Goal: Task Accomplishment & Management: Complete application form

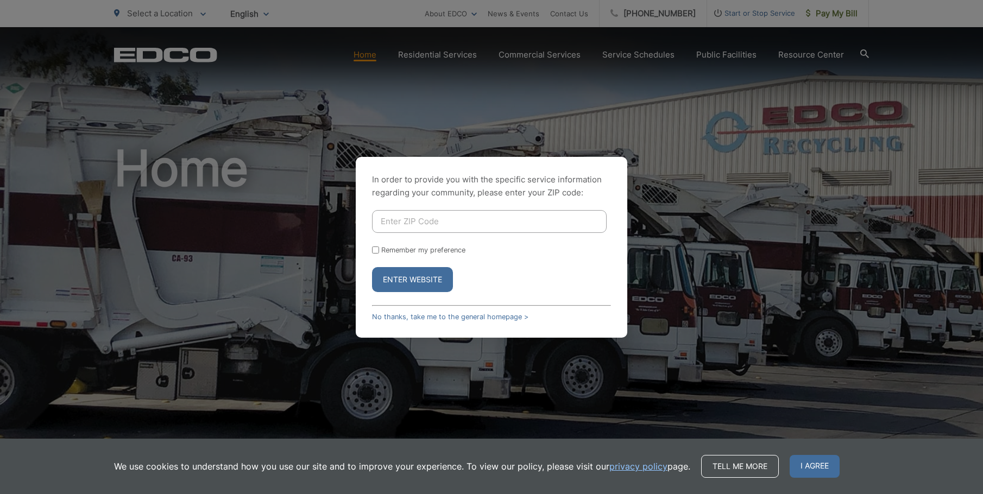
click at [528, 223] on input "Enter ZIP Code" at bounding box center [489, 221] width 235 height 23
type input "92064"
click at [372, 267] on button "Enter Website" at bounding box center [412, 279] width 81 height 25
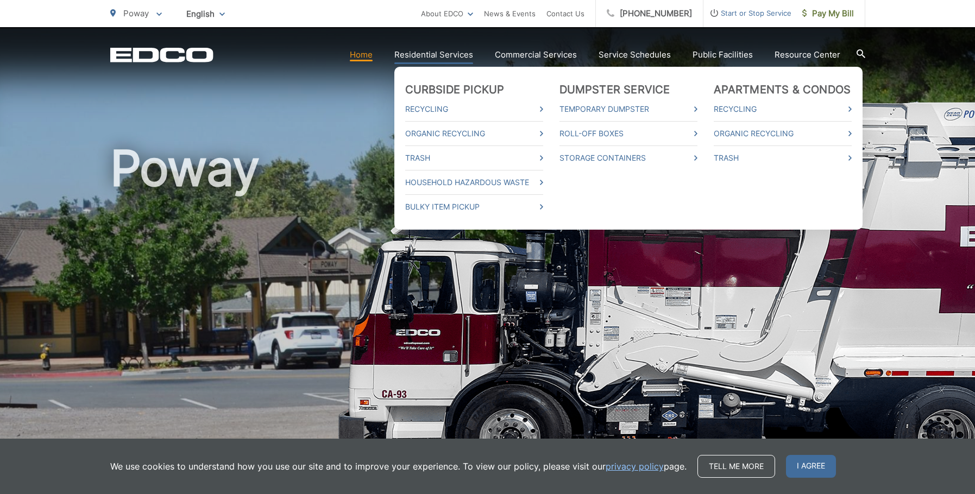
click at [435, 52] on link "Residential Services" at bounding box center [433, 54] width 79 height 13
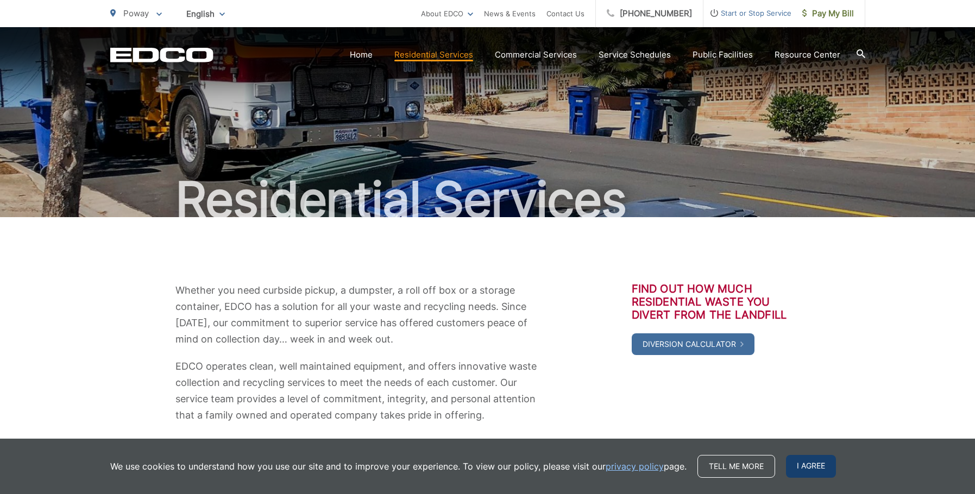
click at [803, 463] on span "I agree" at bounding box center [811, 466] width 50 height 23
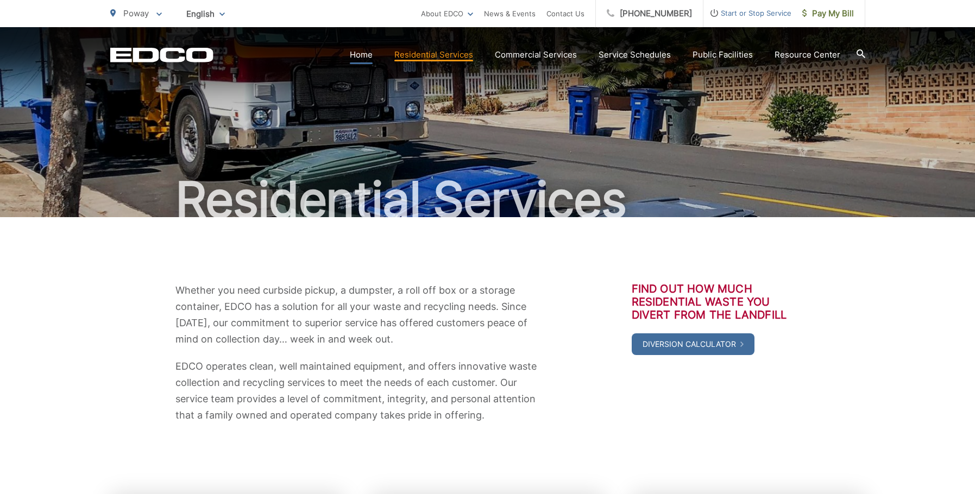
click at [362, 52] on link "Home" at bounding box center [361, 54] width 23 height 13
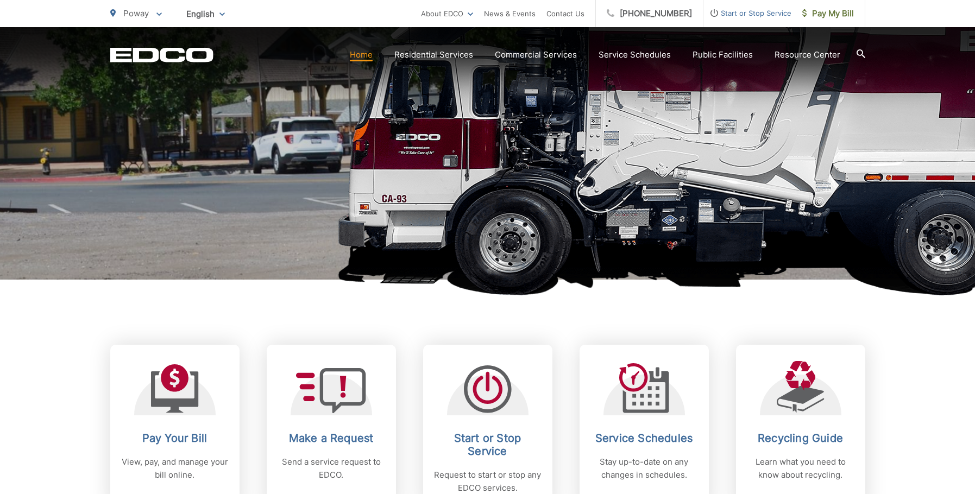
scroll to position [326, 0]
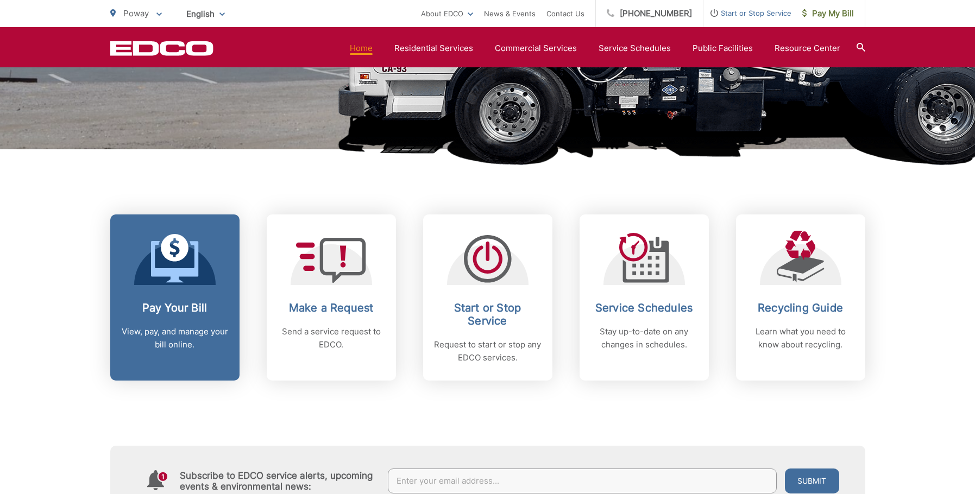
click at [136, 326] on p "View, pay, and manage your bill online." at bounding box center [175, 338] width 108 height 26
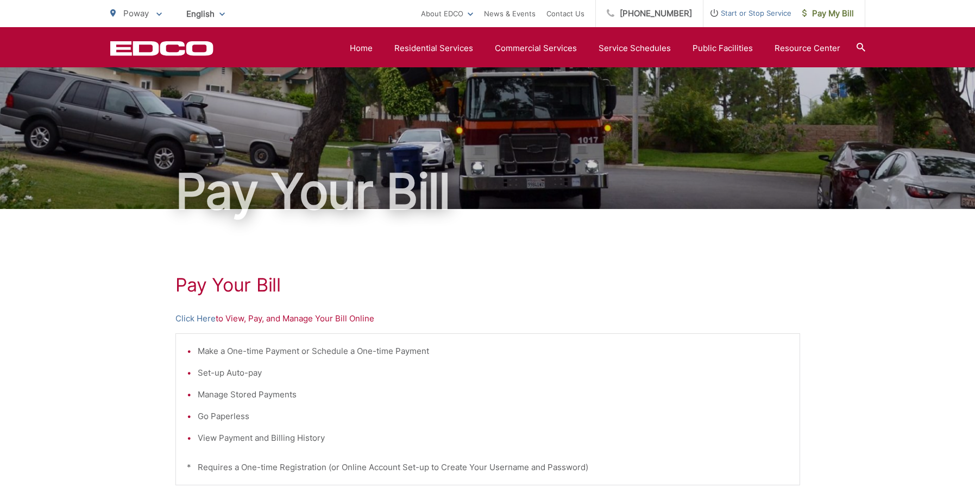
scroll to position [7, 0]
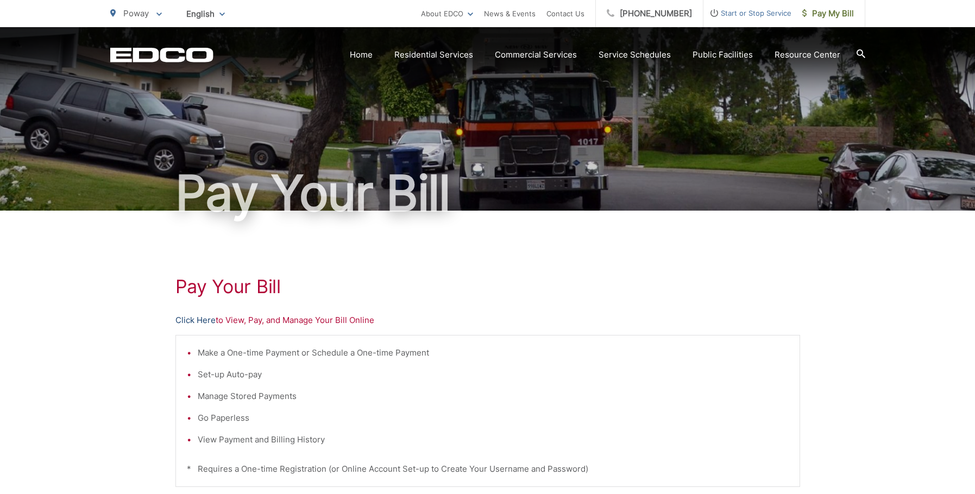
click at [197, 323] on link "Click Here" at bounding box center [195, 320] width 40 height 13
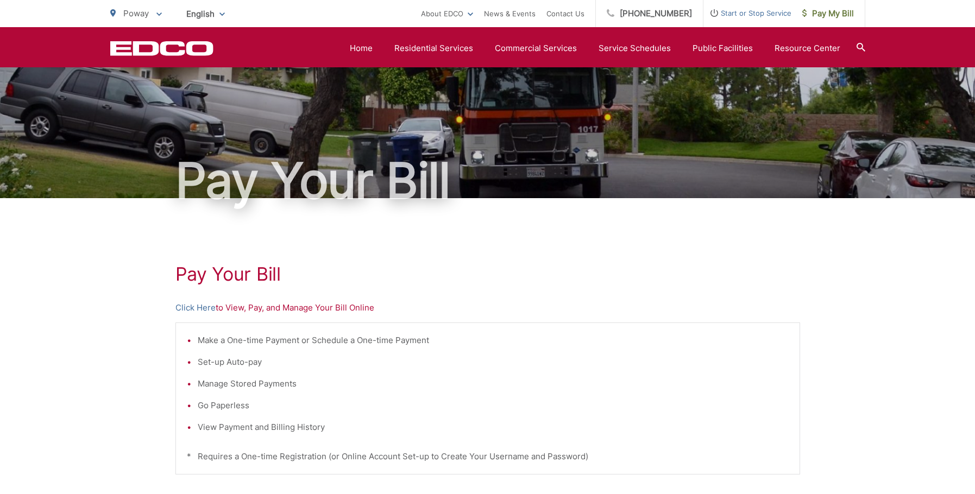
scroll to position [0, 0]
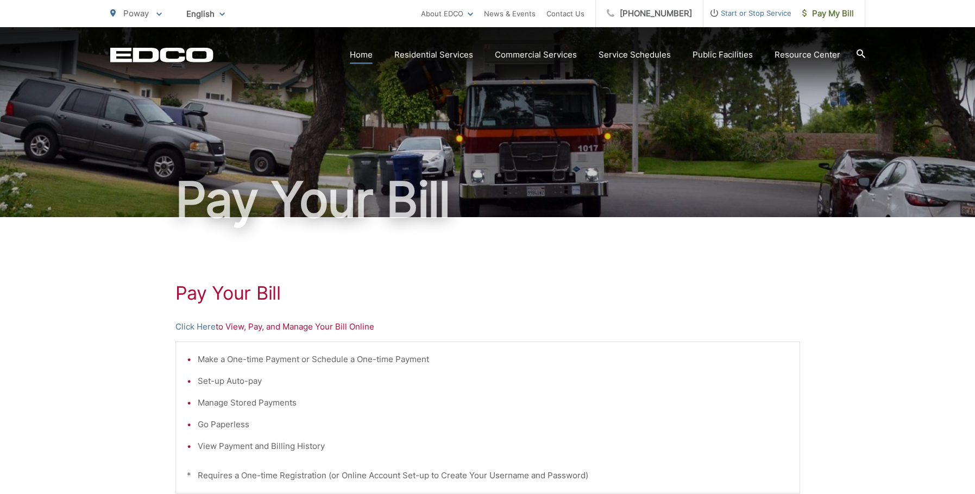
click at [372, 64] on section "Home Residential Services Curbside Pickup Recycling Organic Recycling Trash Hou…" at bounding box center [539, 55] width 652 height 21
click at [367, 56] on link "Home" at bounding box center [361, 54] width 23 height 13
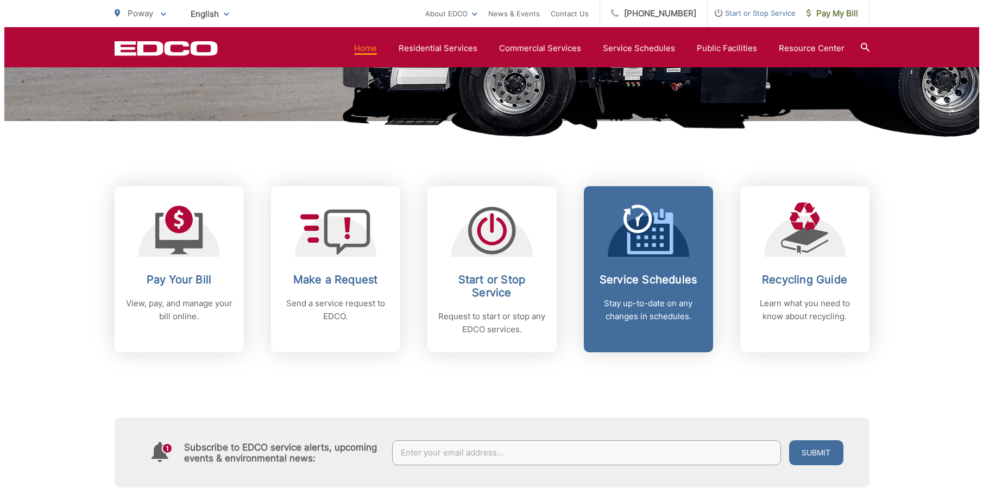
scroll to position [272, 0]
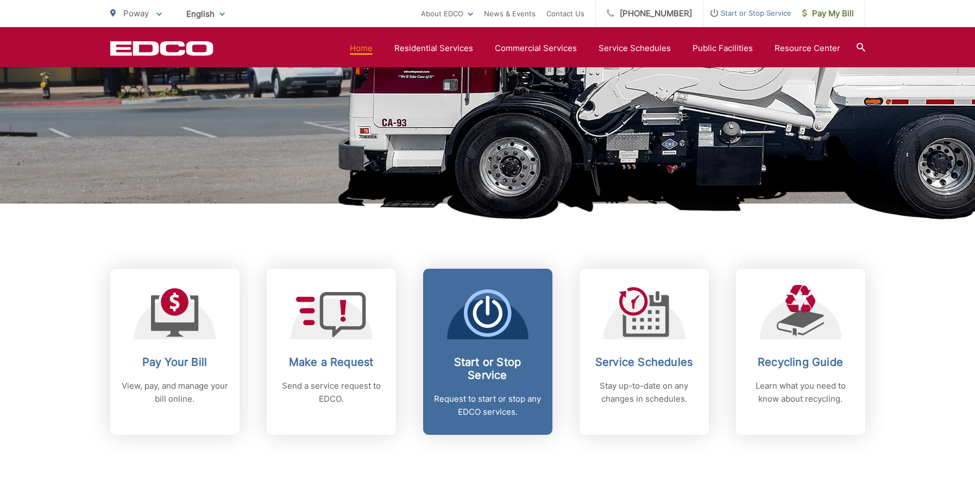
click at [492, 369] on h2 "Start or Stop Service" at bounding box center [488, 369] width 108 height 26
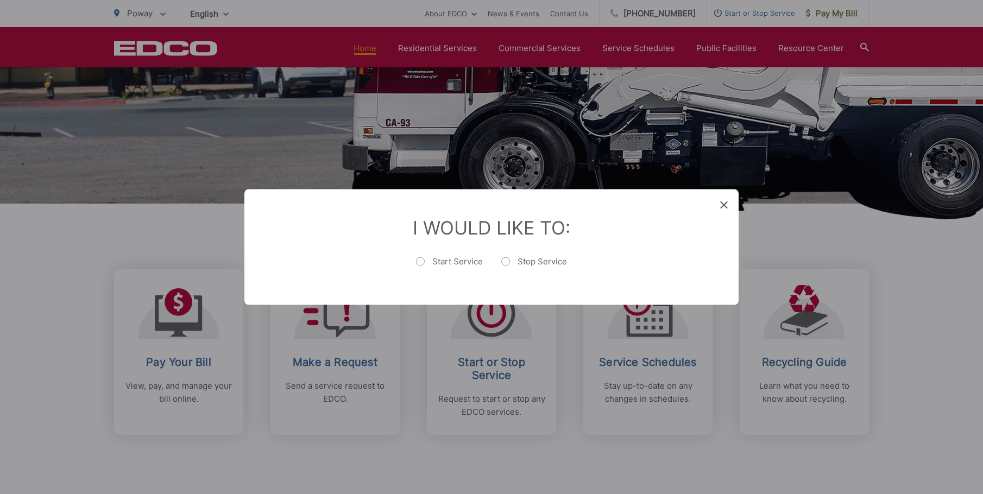
click at [509, 262] on label "Stop Service" at bounding box center [534, 267] width 66 height 22
radio input "true"
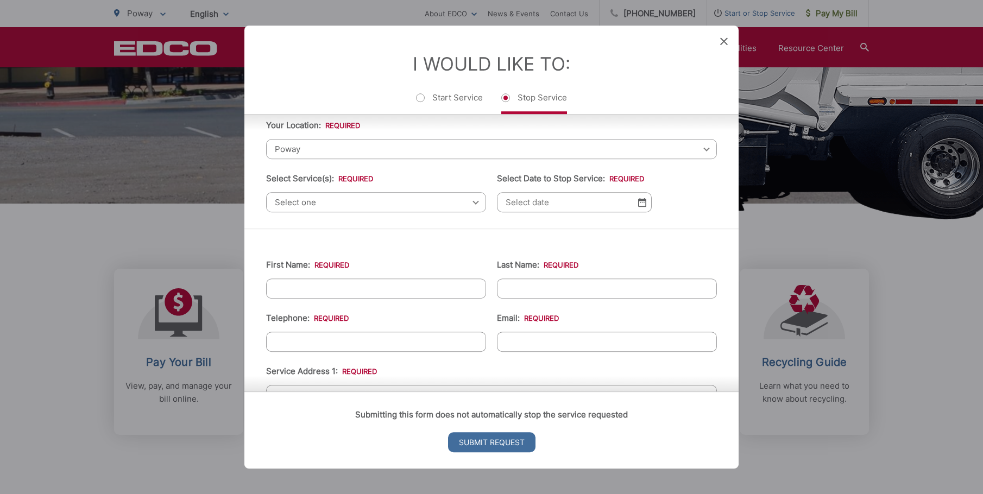
scroll to position [54, 0]
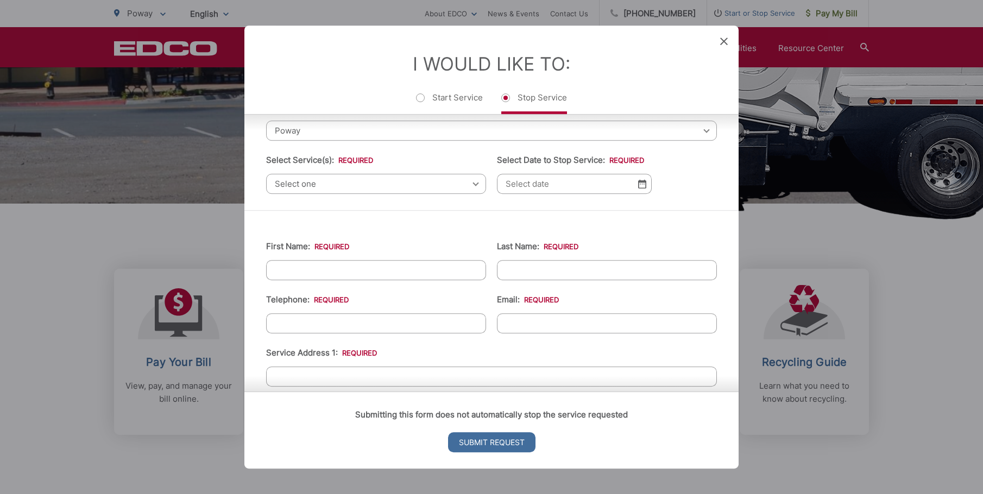
click at [395, 185] on span "Select one" at bounding box center [376, 184] width 220 height 20
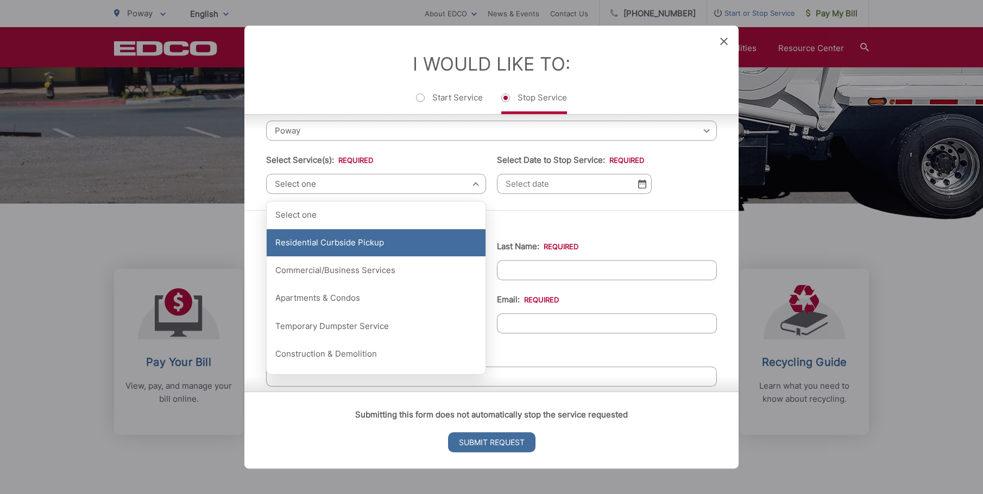
click at [381, 243] on div "Residential Curbside Pickup" at bounding box center [376, 242] width 219 height 27
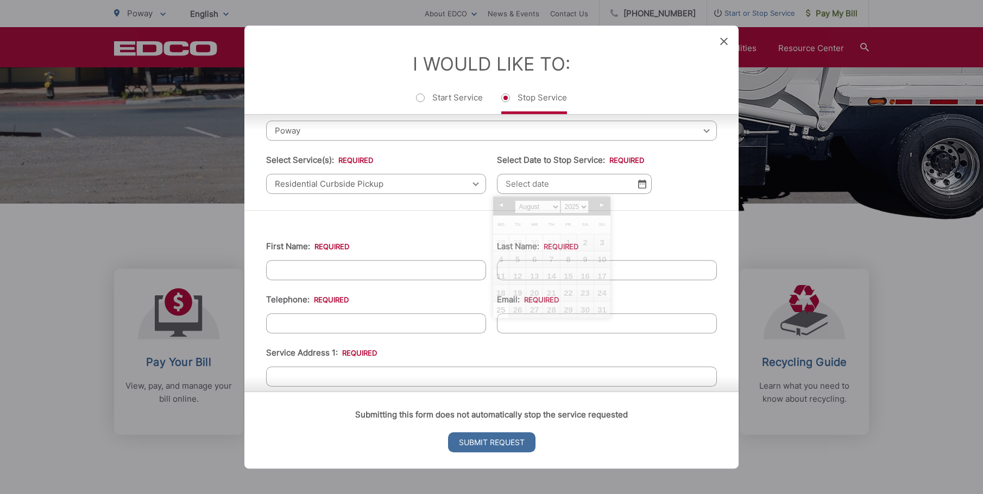
click at [538, 182] on input "Select Date to Stop Service: *" at bounding box center [574, 184] width 155 height 20
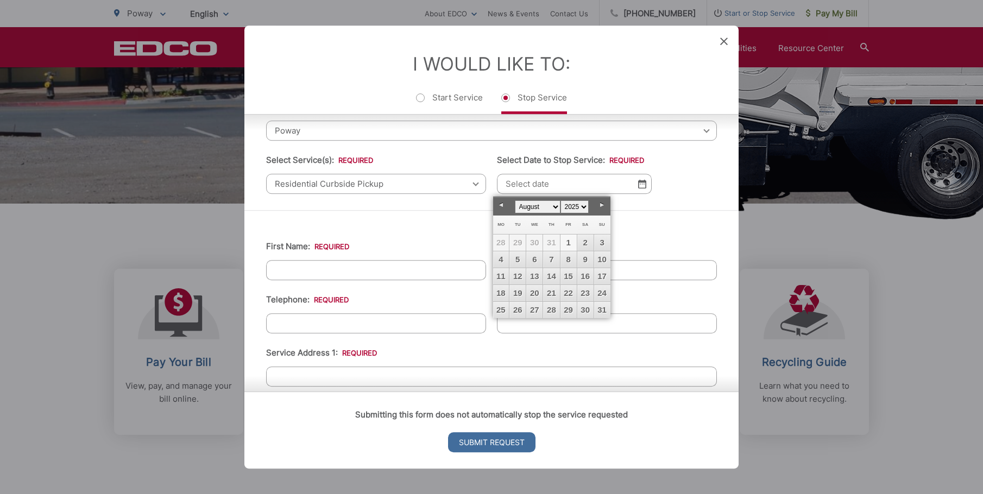
click at [569, 243] on link "1" at bounding box center [569, 243] width 16 height 16
type input "[DATE]"
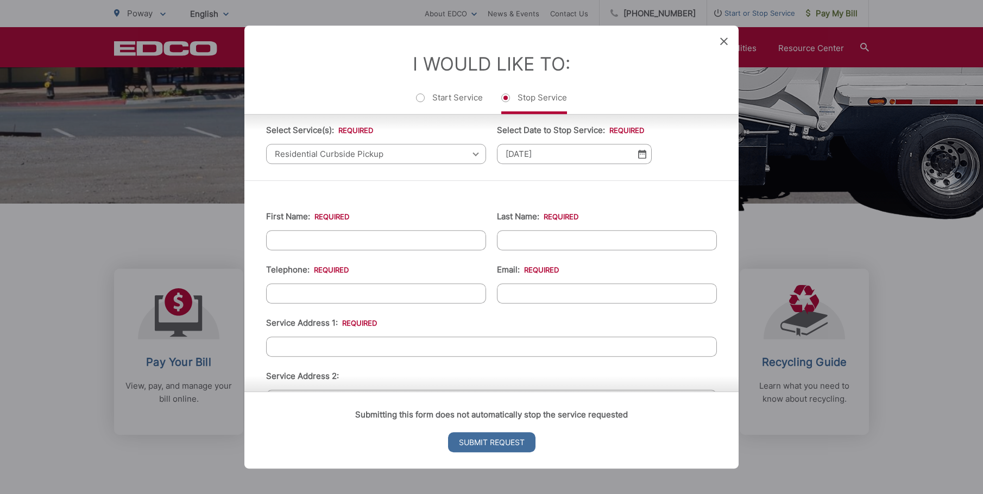
scroll to position [109, 0]
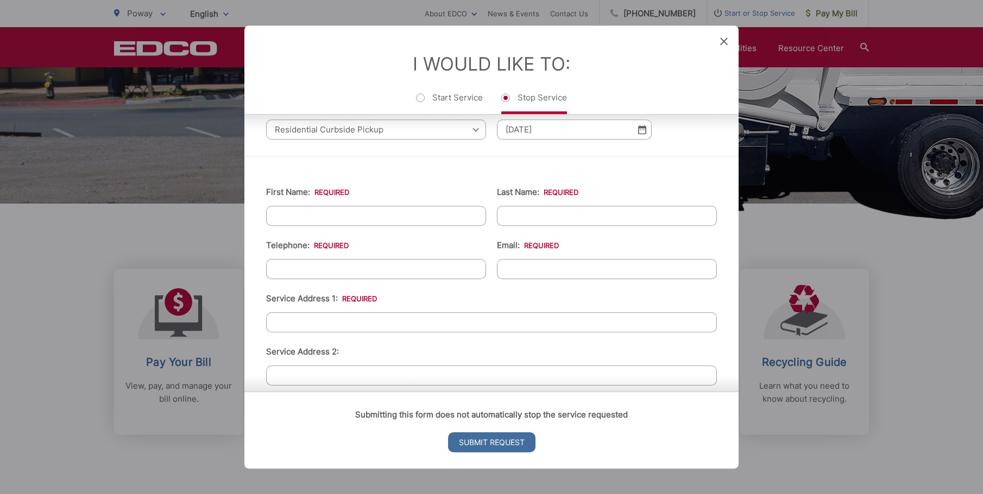
click at [399, 213] on input "First Name: *" at bounding box center [376, 216] width 220 height 20
type input "Kenton"
type input "[PERSON_NAME]"
type input "[PHONE_NUMBER]"
type input "[EMAIL_ADDRESS][PERSON_NAME][DOMAIN_NAME]"
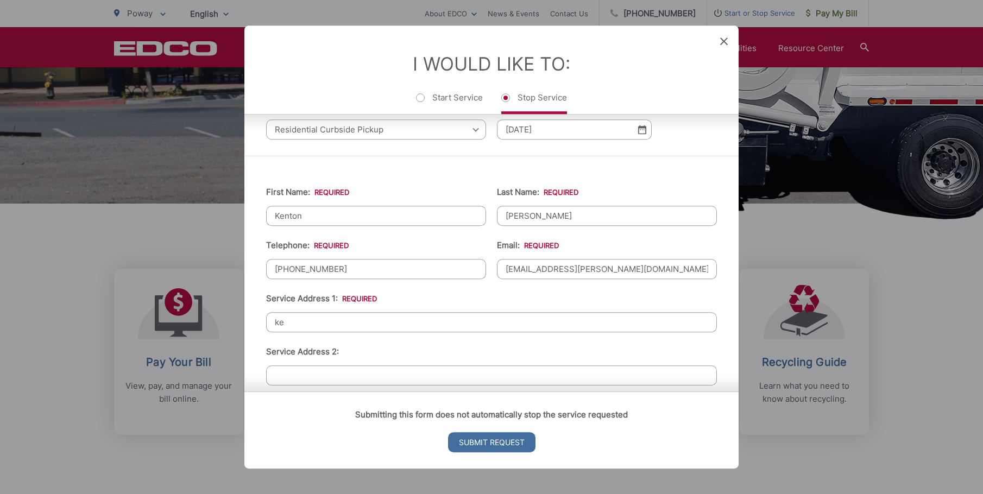
type input "k"
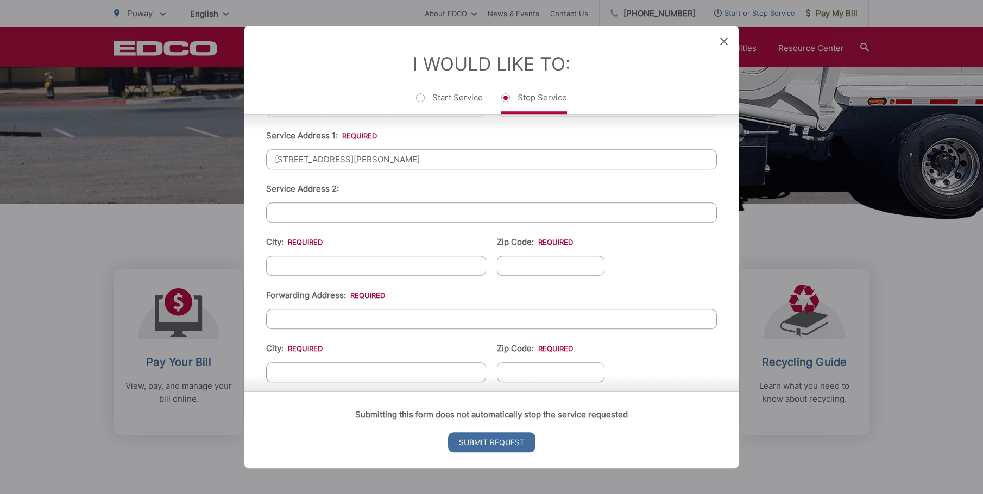
type input "[STREET_ADDRESS][PERSON_NAME]"
click at [360, 262] on input "City: *" at bounding box center [376, 266] width 220 height 20
type input "Poway"
type input "C"
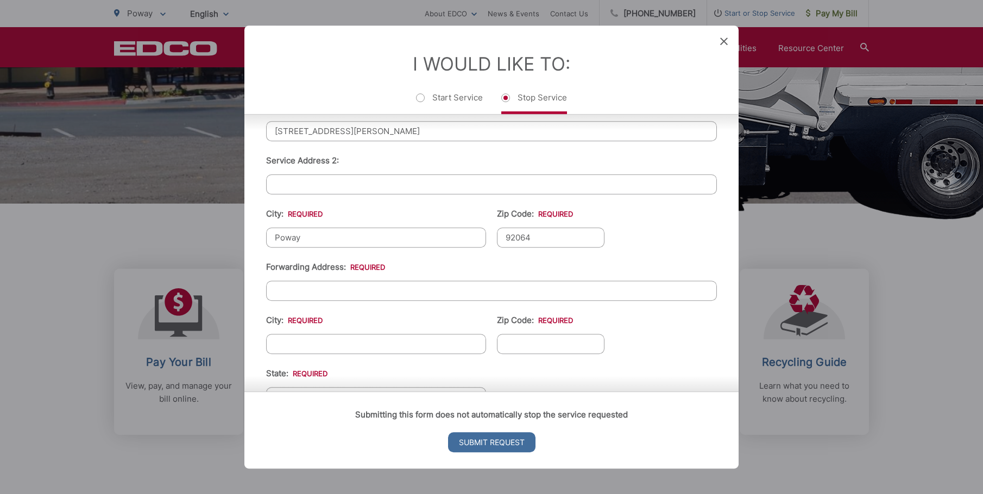
scroll to position [326, 0]
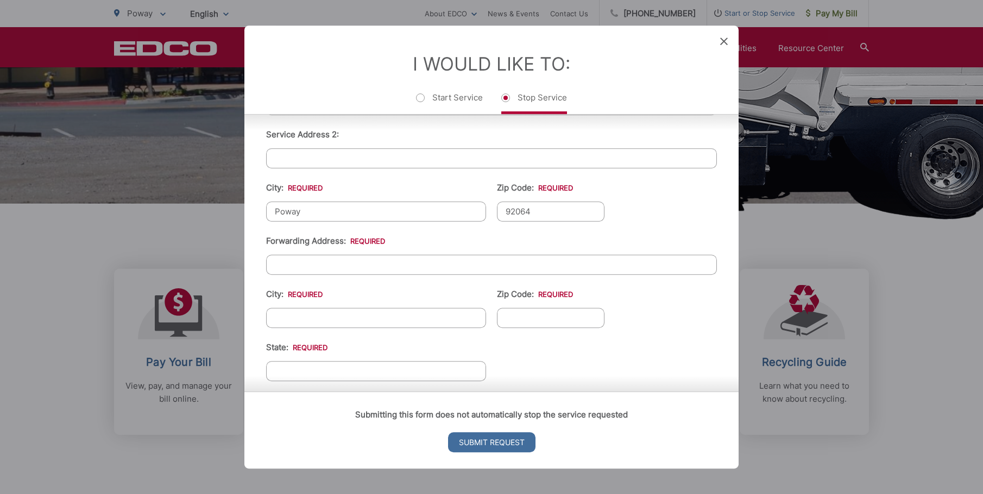
type input "92064"
click at [369, 317] on input "City: *" at bounding box center [376, 318] width 220 height 20
click at [372, 266] on input "Forwarding Address: *" at bounding box center [491, 265] width 451 height 20
type input "[STREET_ADDRESS][PERSON_NAME]"
type input "Alpine"
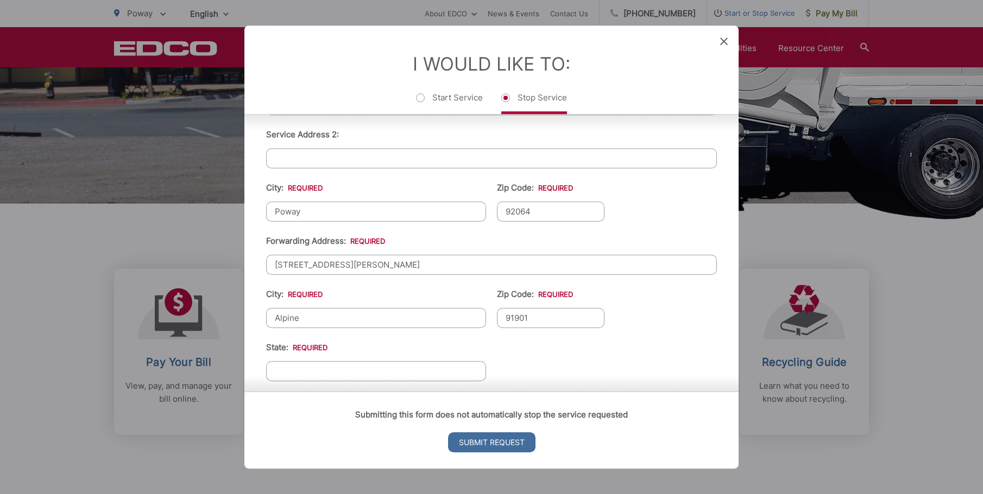
type input "91901"
type input "CA"
click at [660, 366] on ul "First Name: * [PERSON_NAME] Last Name: * [PERSON_NAME] Telephone: * [PHONE_NUMB…" at bounding box center [491, 219] width 451 height 528
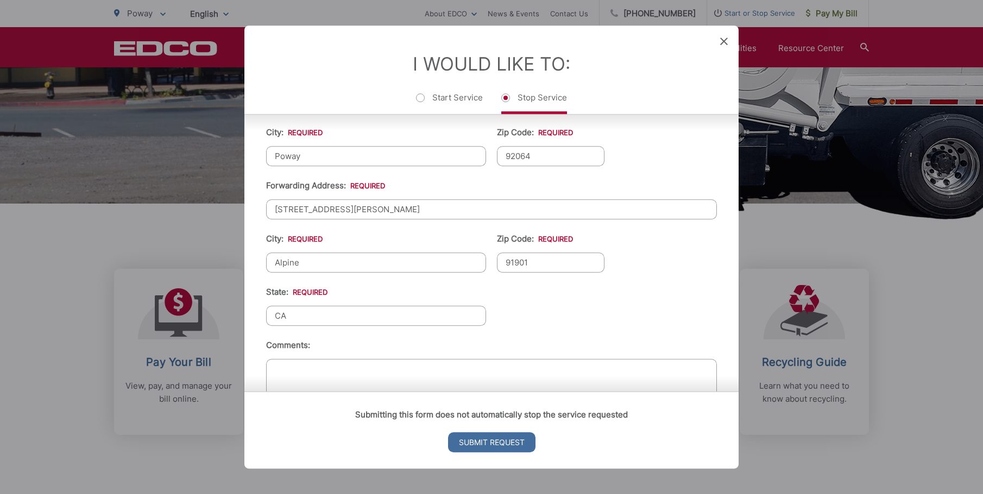
scroll to position [434, 0]
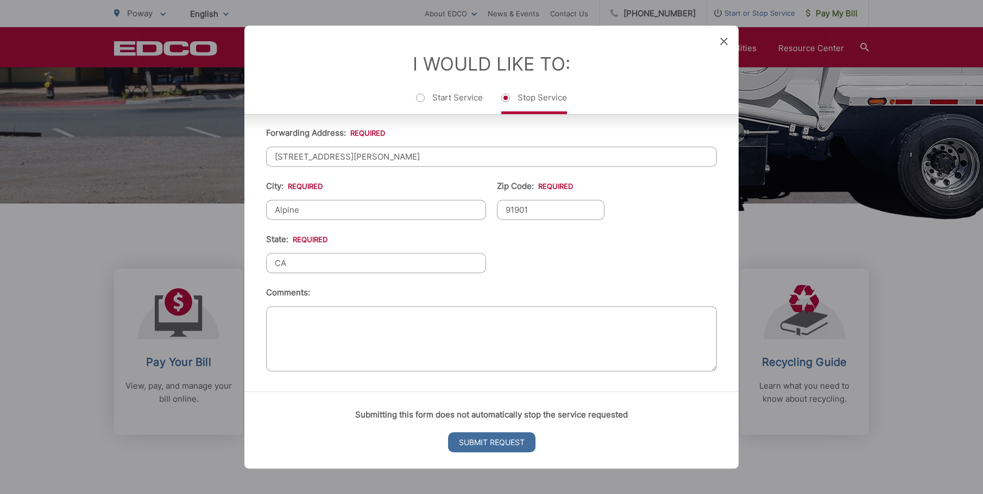
click at [444, 320] on textarea "Comments:" at bounding box center [491, 338] width 451 height 65
type textarea "No longer living at this address as of [DATE]."
click at [593, 269] on ul "First Name: * [PERSON_NAME] Last Name: * [PERSON_NAME] Telephone: * [PHONE_NUMB…" at bounding box center [491, 111] width 451 height 528
click at [517, 445] on input "Submit Request" at bounding box center [491, 442] width 87 height 20
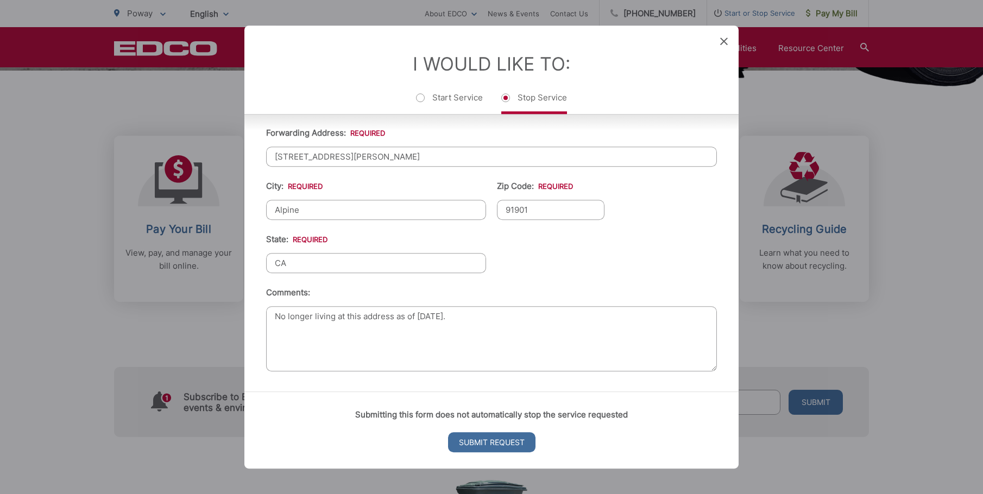
scroll to position [0, 0]
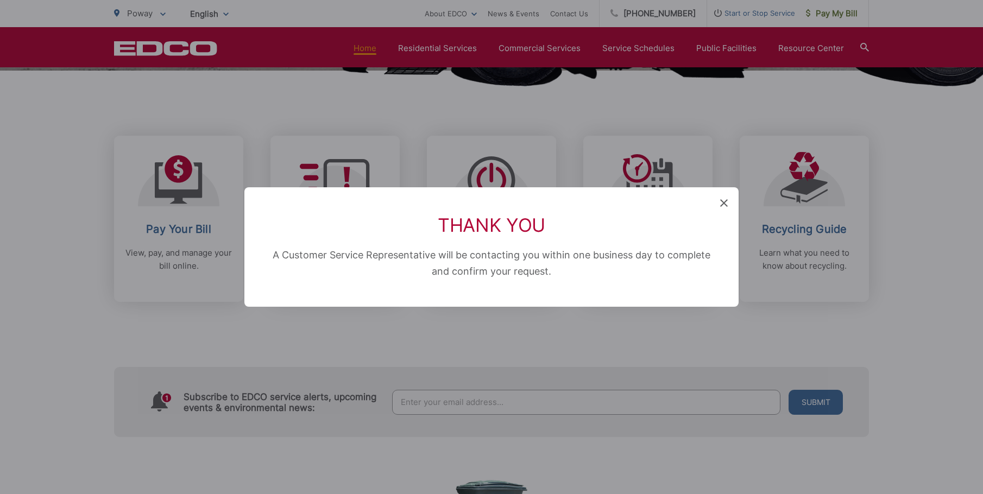
click at [724, 201] on icon at bounding box center [724, 203] width 8 height 8
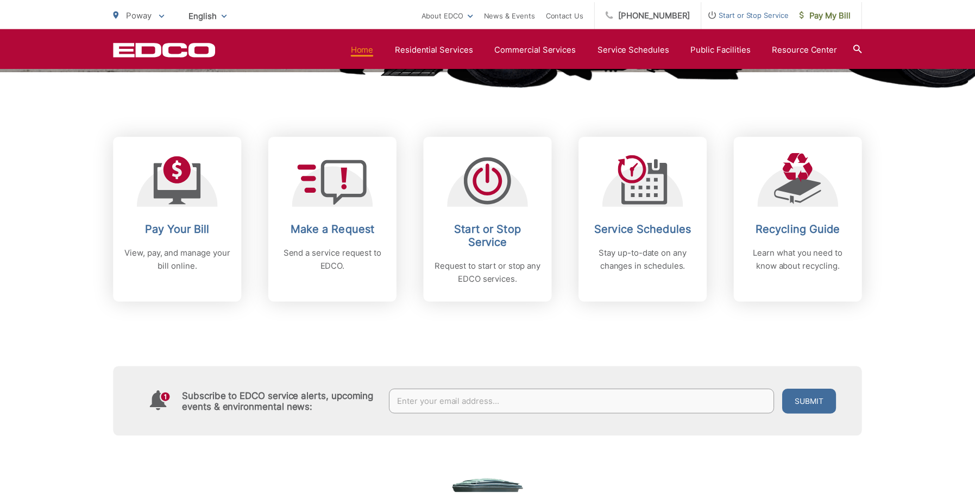
scroll to position [272, 0]
